Goal: Task Accomplishment & Management: Manage account settings

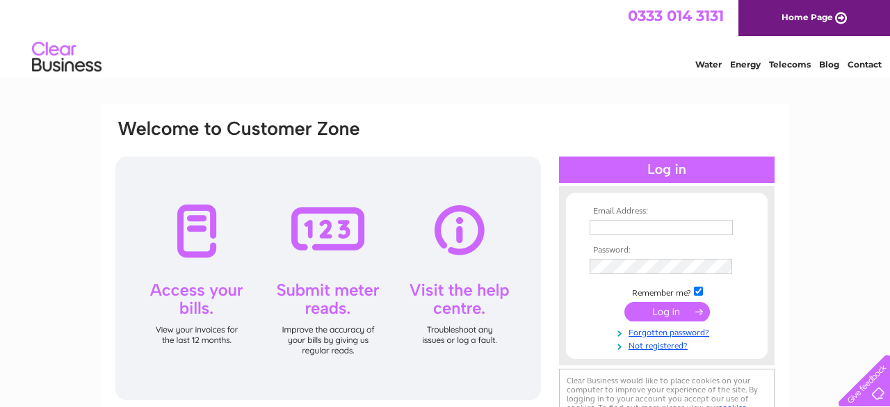
type input "[PERSON_NAME][EMAIL_ADDRESS][DOMAIN_NAME]"
click at [665, 309] on input "submit" at bounding box center [667, 311] width 86 height 19
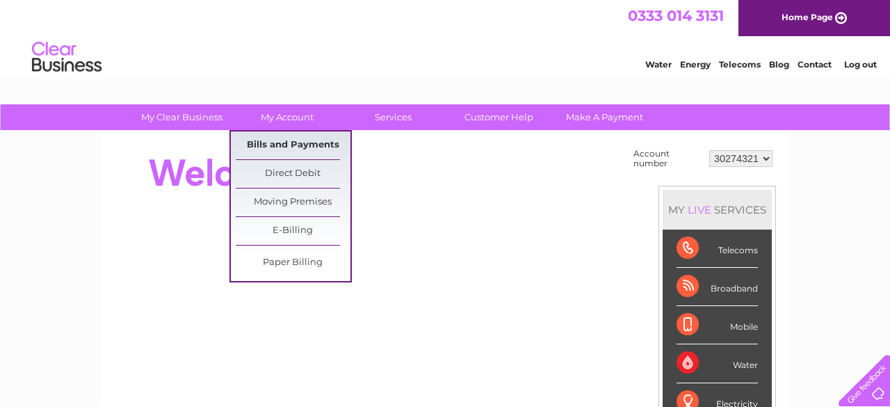
click at [278, 147] on link "Bills and Payments" at bounding box center [293, 145] width 115 height 28
click at [308, 142] on link "Bills and Payments" at bounding box center [293, 145] width 115 height 28
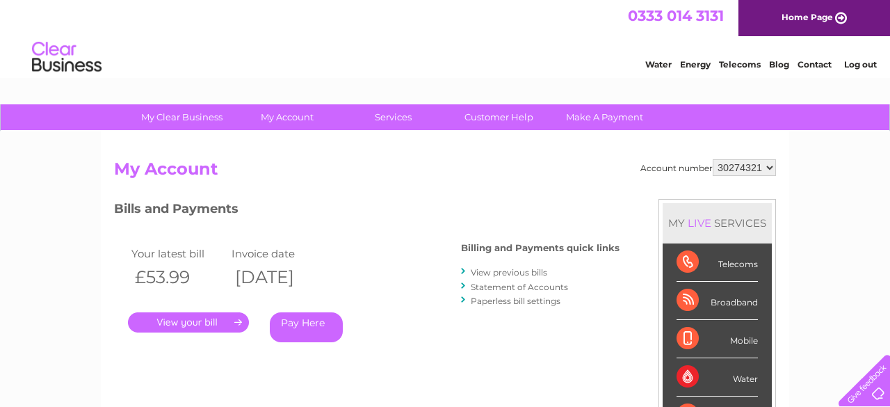
click at [199, 320] on link "." at bounding box center [188, 322] width 121 height 20
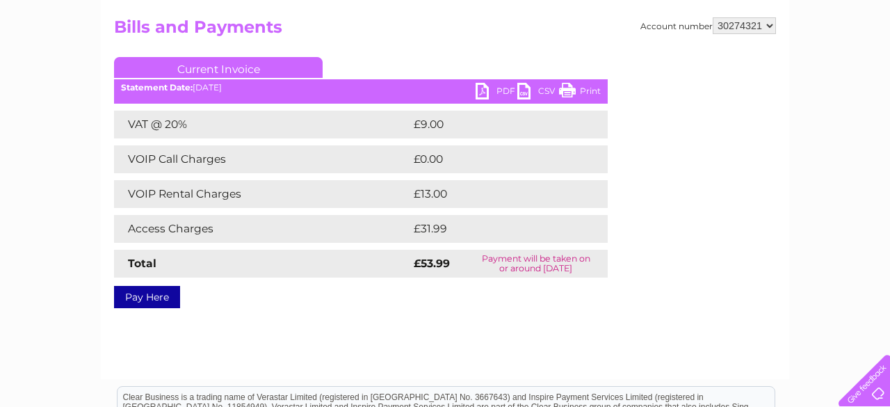
scroll to position [139, 0]
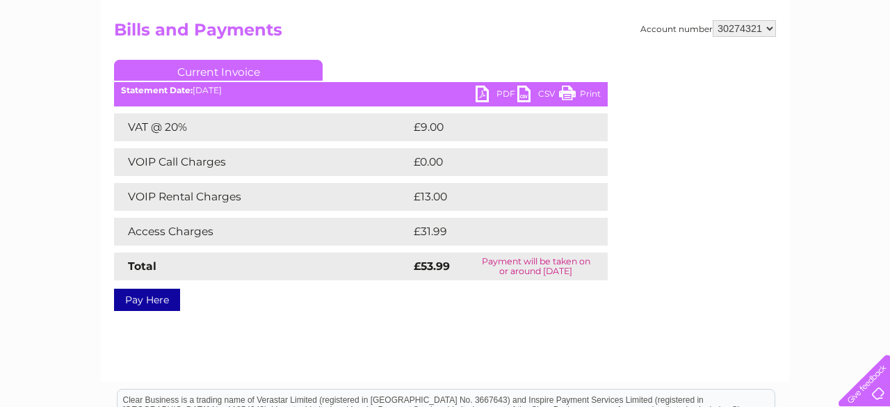
click at [482, 92] on link "PDF" at bounding box center [497, 96] width 42 height 20
